Goal: Find specific page/section: Find specific page/section

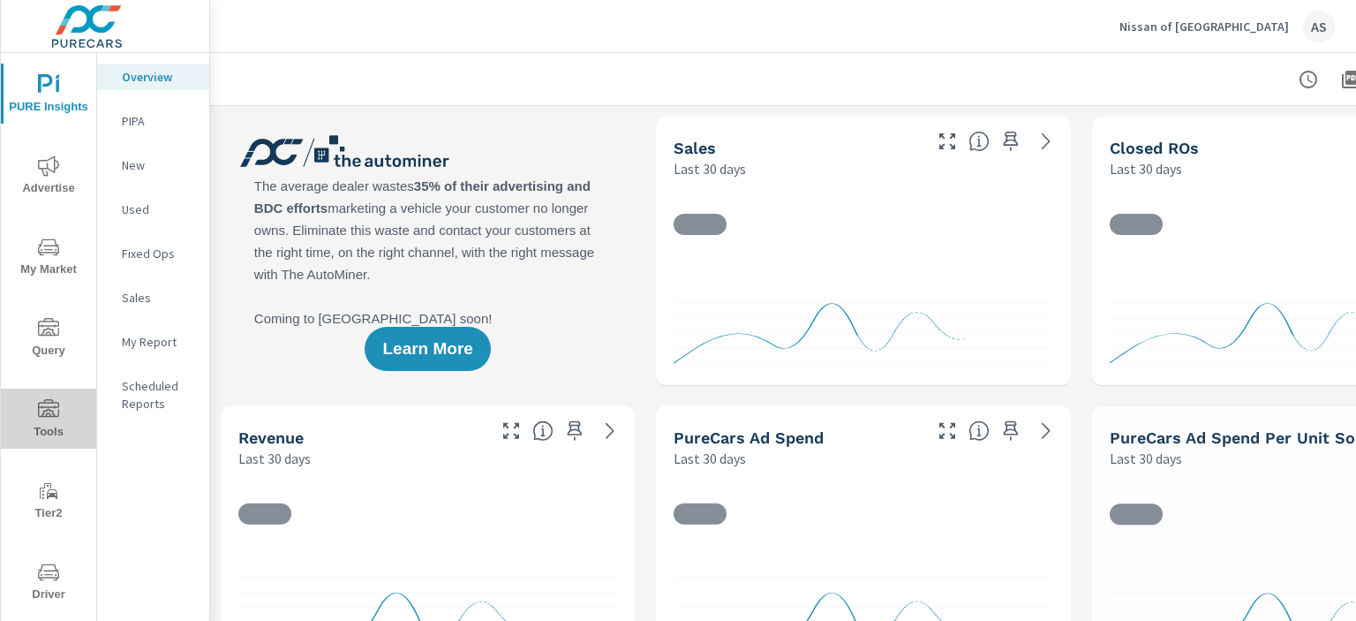
click at [55, 425] on span "Tools" at bounding box center [48, 420] width 85 height 43
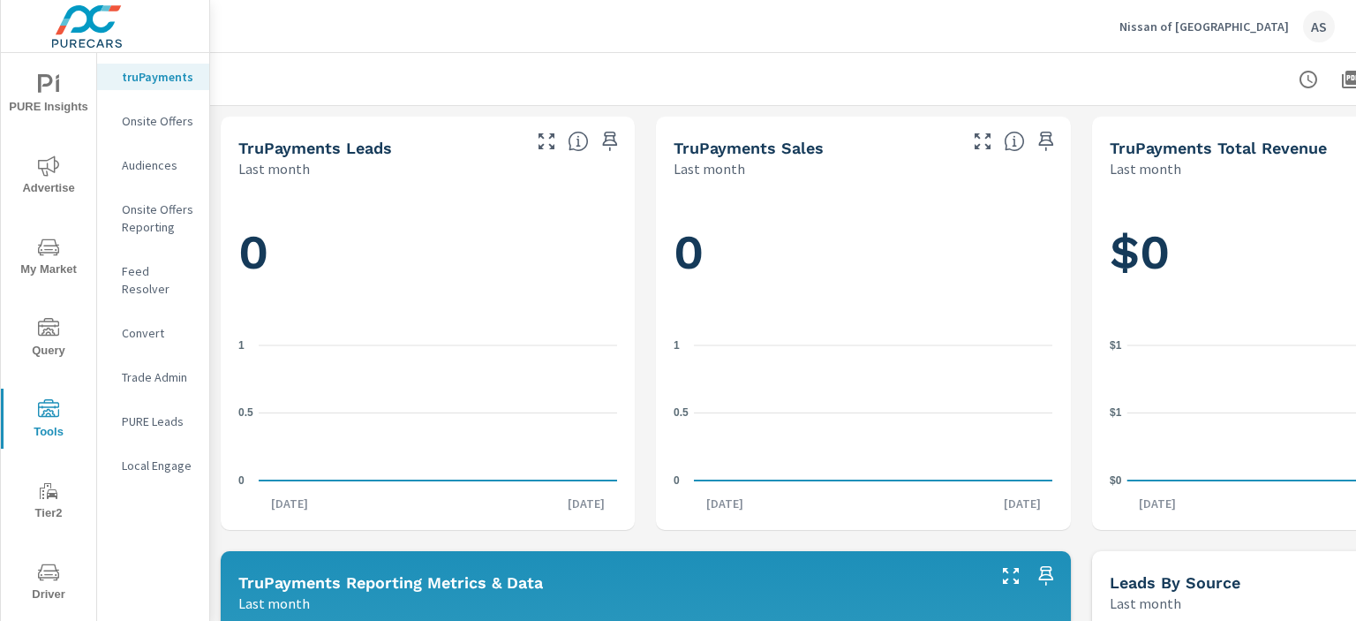
click at [56, 425] on span "Tools" at bounding box center [48, 420] width 85 height 43
click at [142, 268] on p "Feed Resolver" at bounding box center [158, 279] width 73 height 35
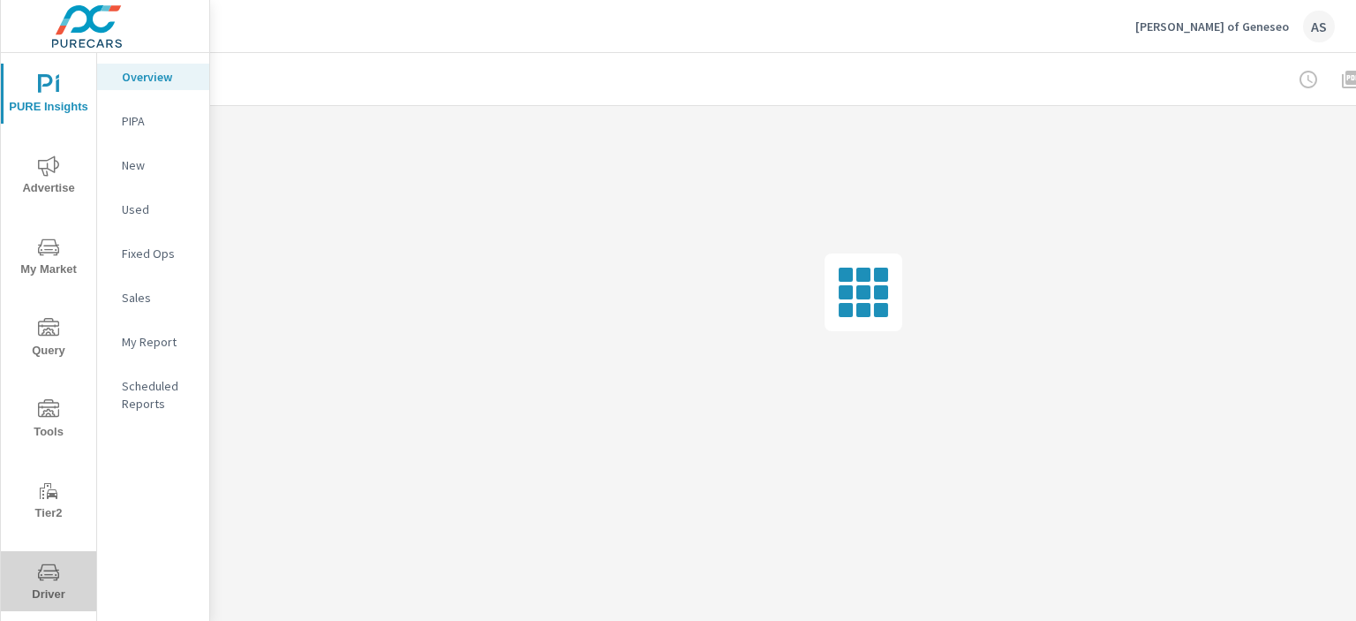
click at [49, 585] on span "Driver" at bounding box center [48, 583] width 85 height 43
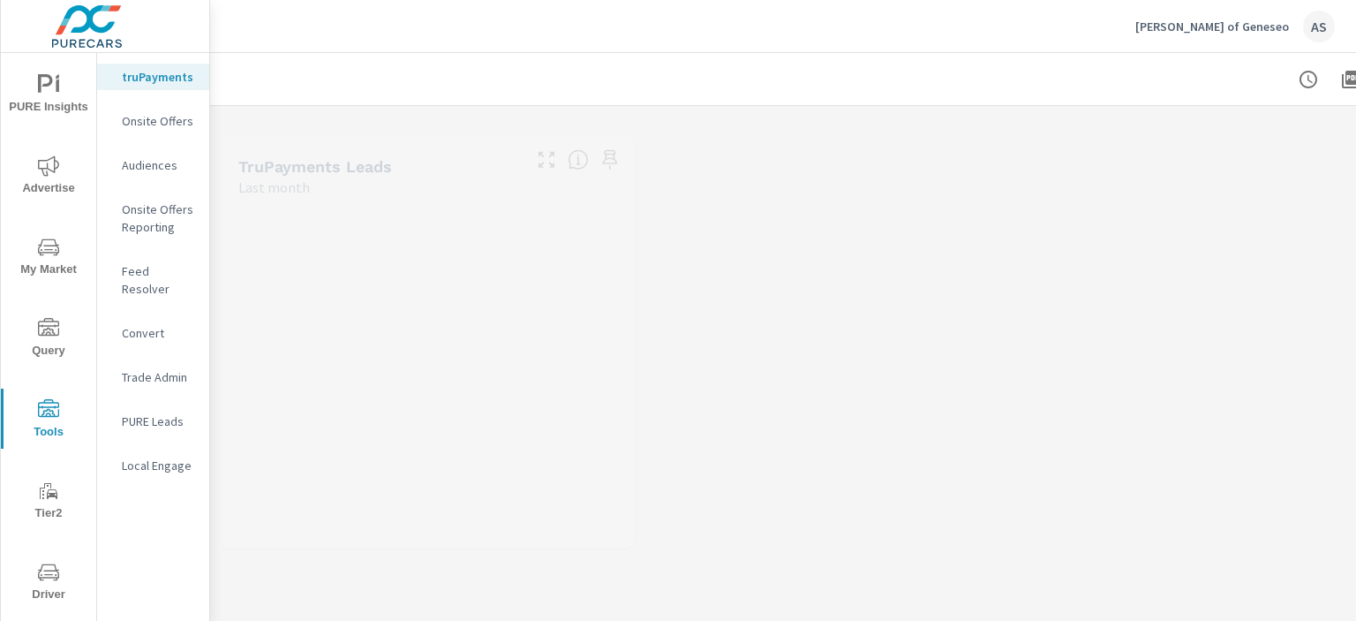
click at [162, 368] on p "Trade Admin" at bounding box center [158, 377] width 73 height 18
